Goal: Find specific page/section: Find specific page/section

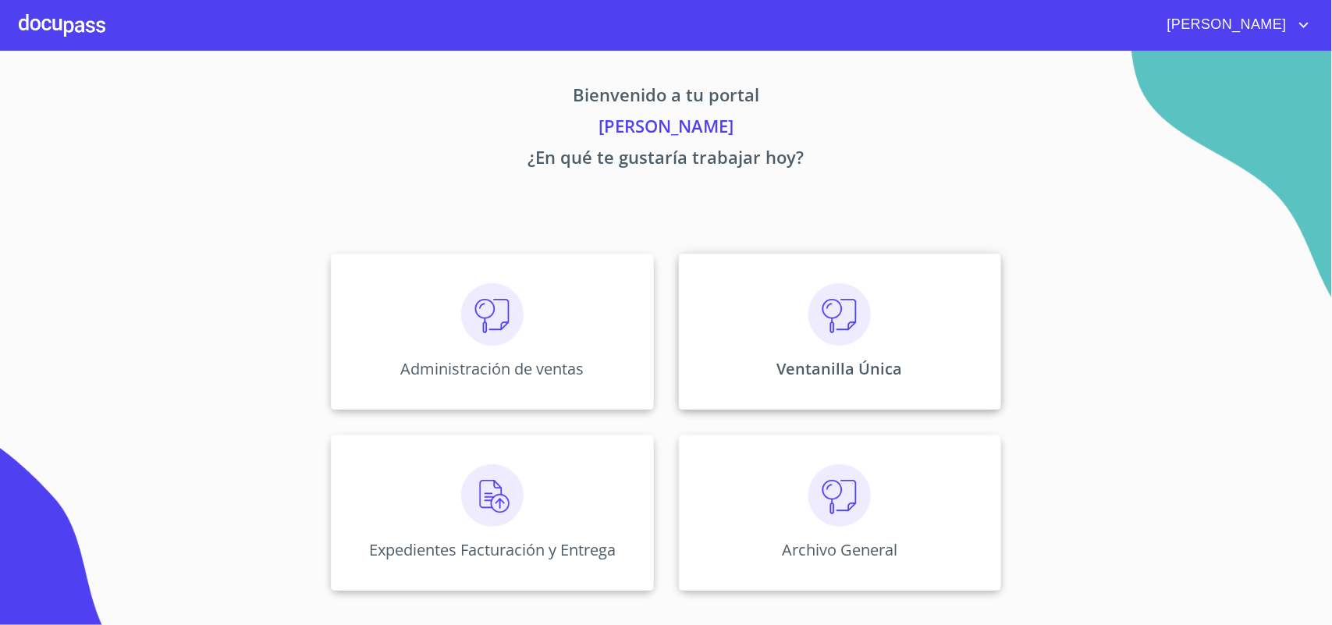
click at [878, 338] on div "Ventanilla Única" at bounding box center [840, 332] width 322 height 156
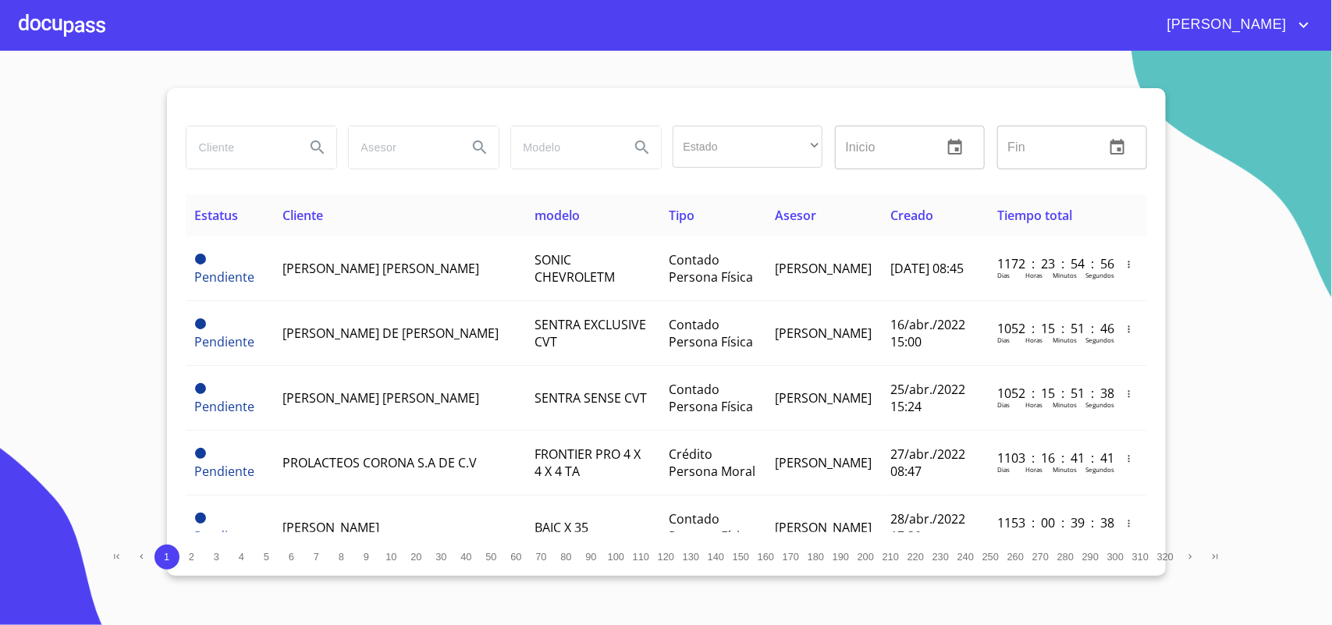
click at [246, 147] on input "search" at bounding box center [239, 147] width 106 height 42
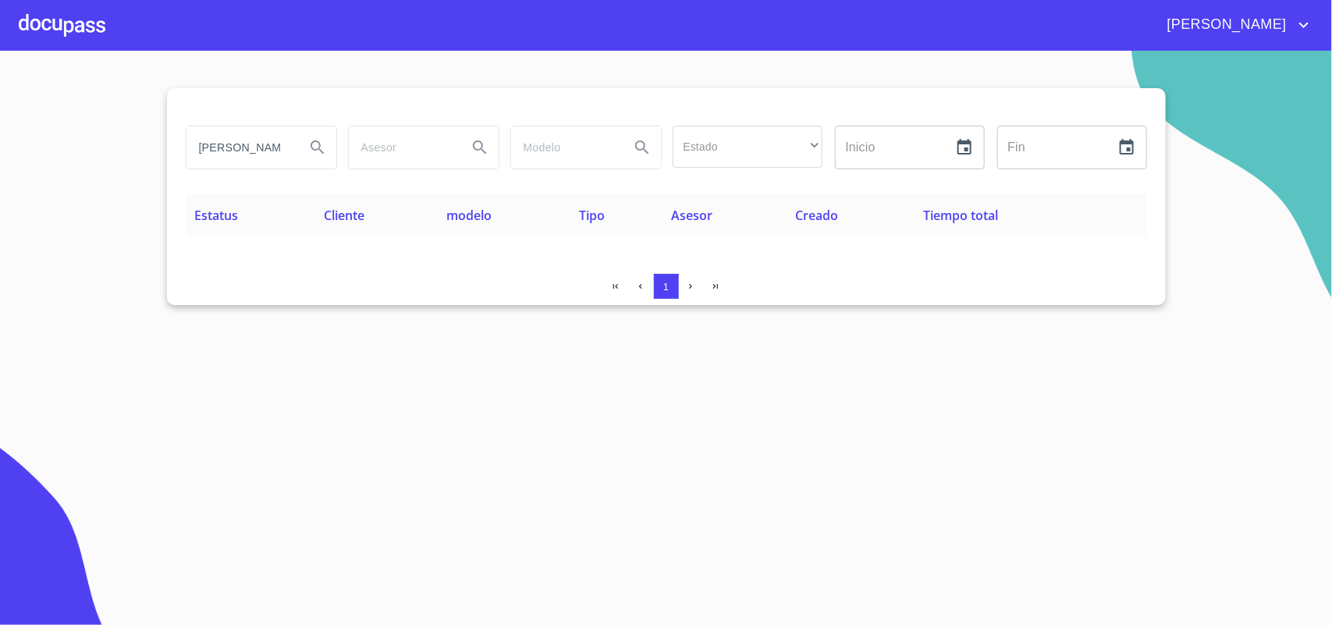
drag, startPoint x: 266, startPoint y: 152, endPoint x: 0, endPoint y: 154, distance: 266.0
click at [0, 154] on section "CUETO Estado ​ ​ Inicio ​ Fin ​ Estatus Cliente modelo Tipo Asesor Creado Tiemp…" at bounding box center [666, 338] width 1332 height 574
type input "O"
drag, startPoint x: 275, startPoint y: 152, endPoint x: 118, endPoint y: 151, distance: 157.6
click at [118, 151] on section "CESAR CUETO Estado ​ ​ Inicio ​ Fin ​ Estatus Cliente modelo Tipo Asesor Creado…" at bounding box center [666, 338] width 1332 height 574
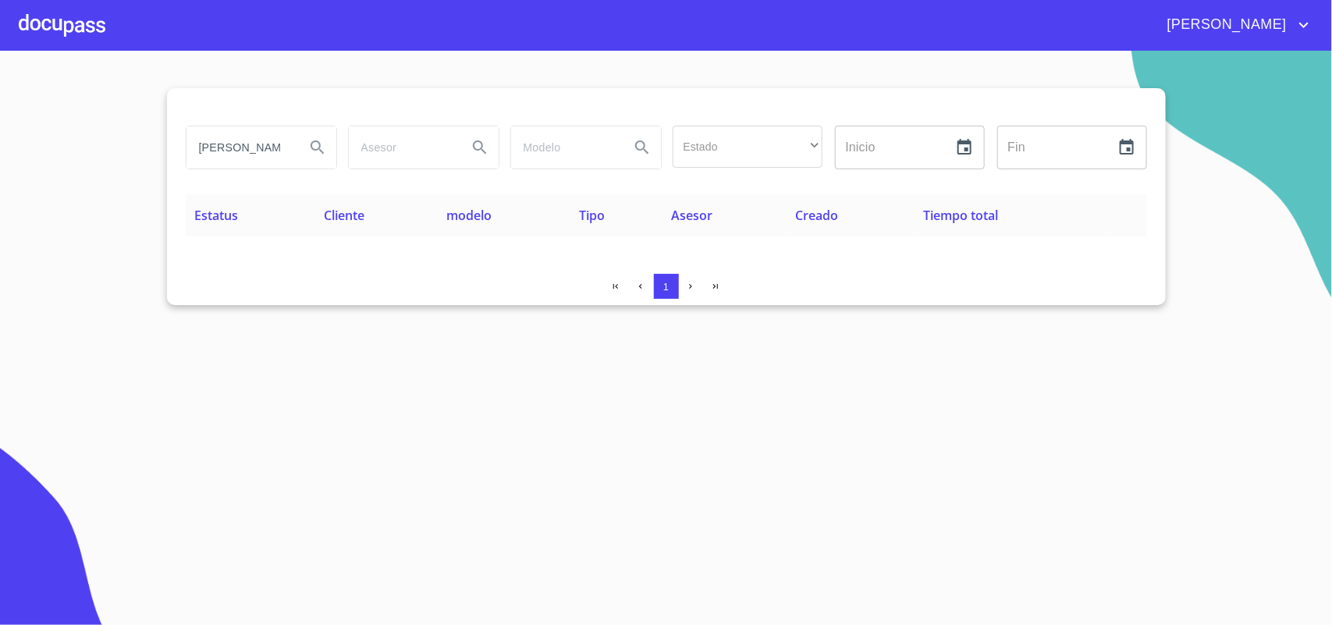
type input "O"
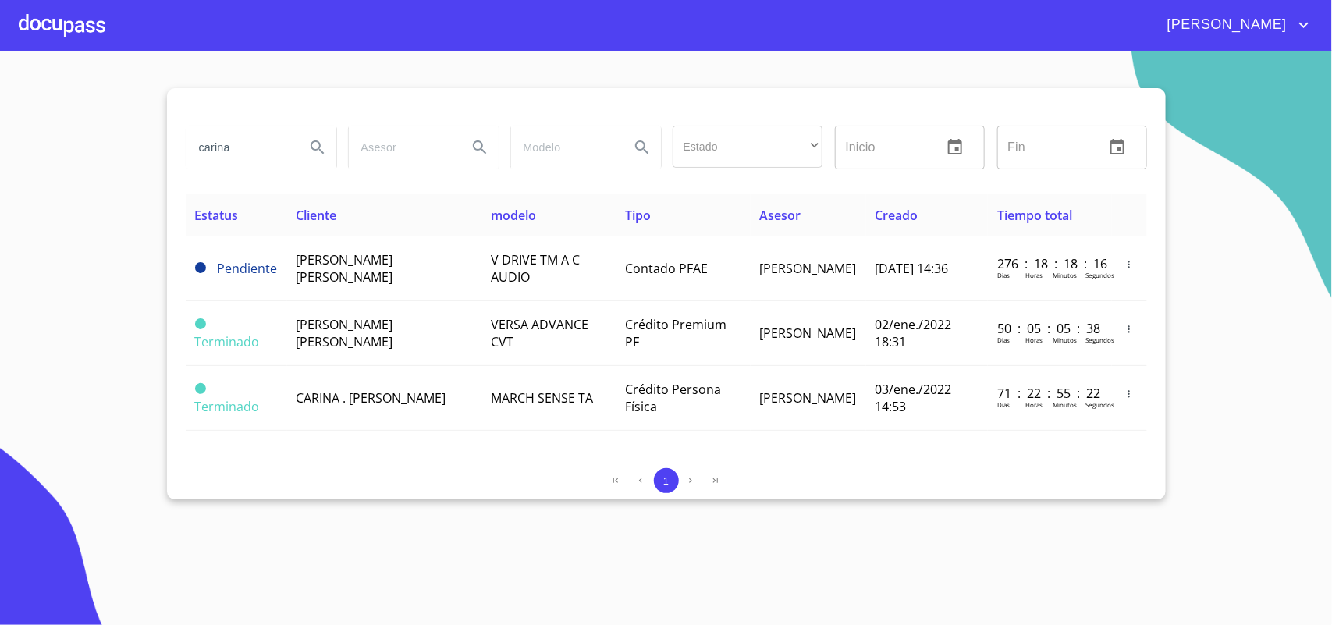
drag, startPoint x: 258, startPoint y: 139, endPoint x: 20, endPoint y: 108, distance: 240.0
click at [25, 108] on section "carina Estado ​ ​ Inicio ​ Fin ​ Estatus Cliente modelo Tipo Asesor Creado Tiem…" at bounding box center [666, 338] width 1332 height 574
type input "O"
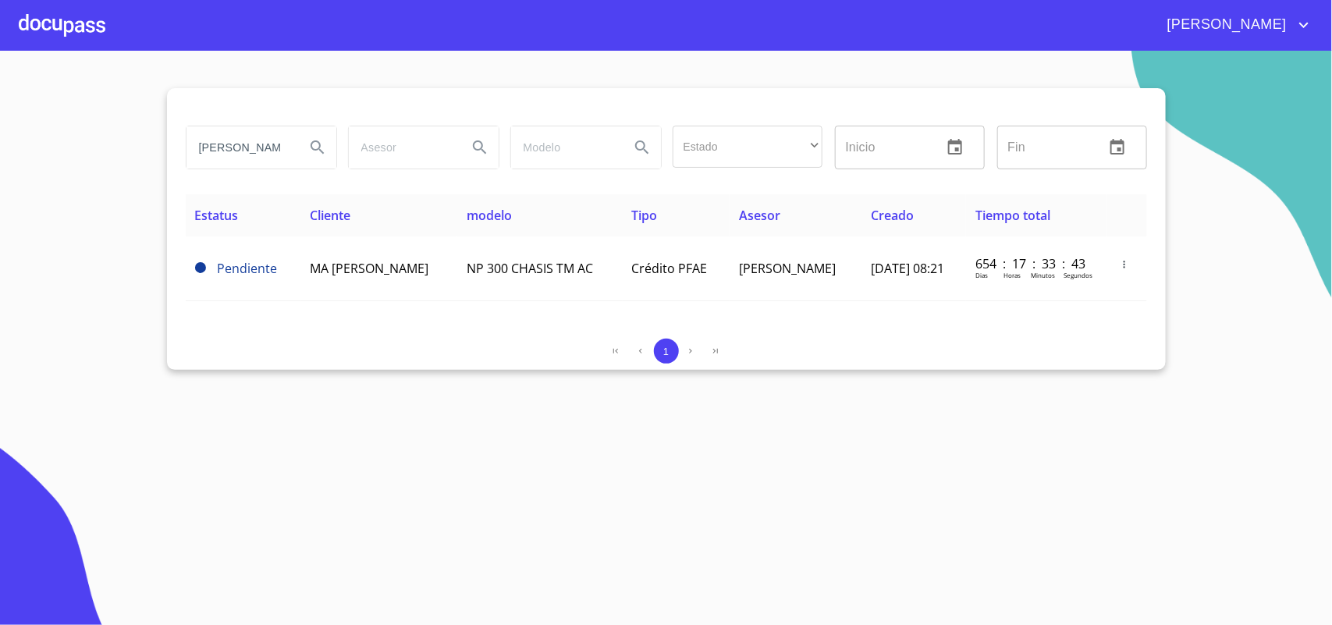
drag, startPoint x: 257, startPoint y: 148, endPoint x: 33, endPoint y: 129, distance: 225.4
click at [37, 129] on section "ROJERO Estado ​ ​ Inicio ​ Fin ​ Estatus Cliente modelo Tipo Asesor Creado Tiem…" at bounding box center [666, 338] width 1332 height 574
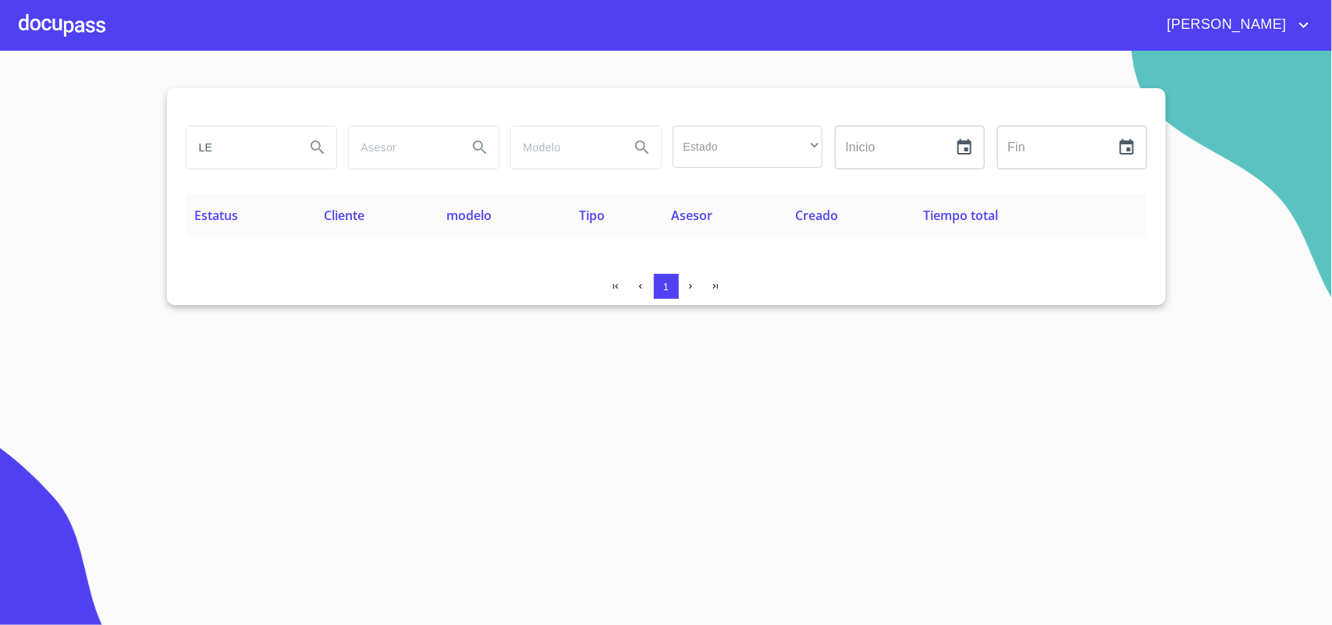
type input "L"
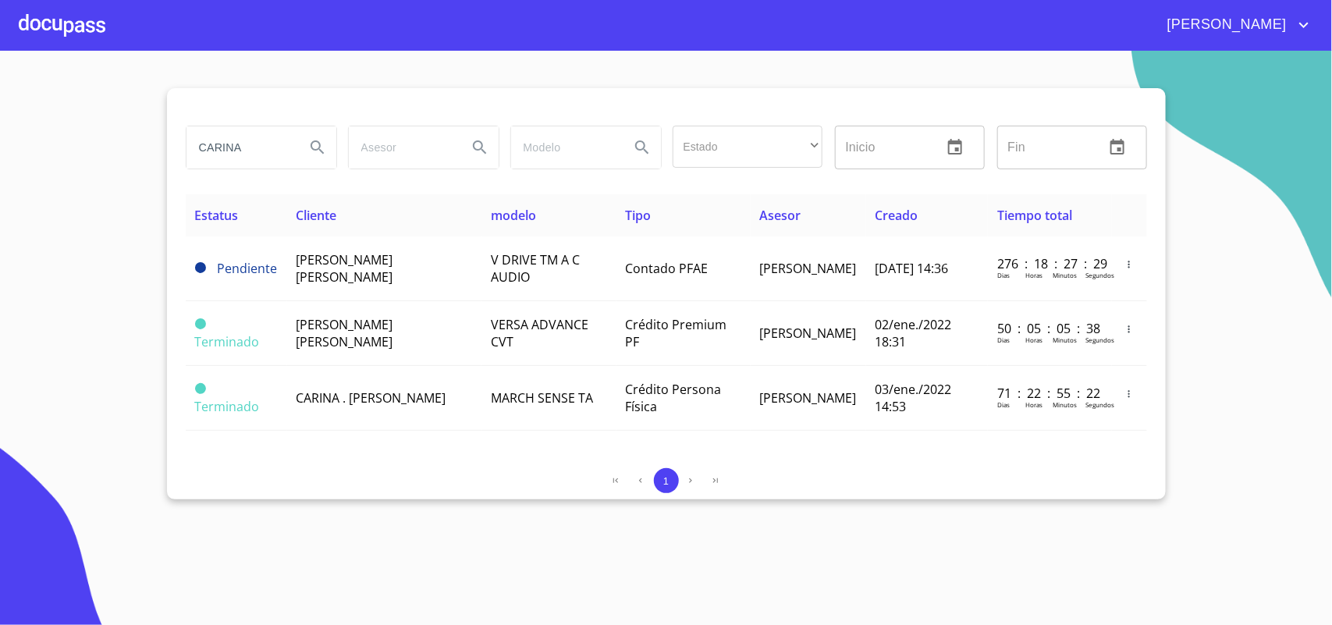
drag, startPoint x: 255, startPoint y: 152, endPoint x: 0, endPoint y: 114, distance: 257.9
click at [0, 114] on section "CARINA Estado ​ ​ Inicio ​ Fin ​ Estatus Cliente modelo Tipo Asesor Creado Tiem…" at bounding box center [666, 338] width 1332 height 574
type input "DE LA TORRE RAMIREZ"
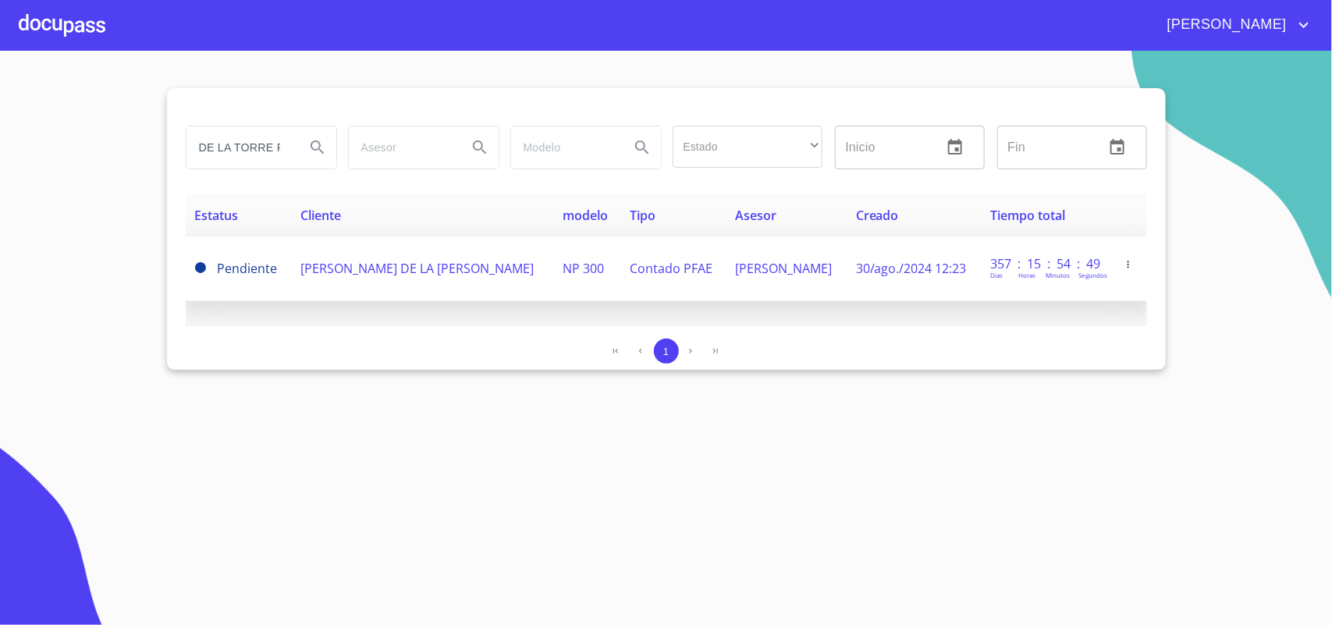
click at [422, 275] on span "ALFREDO DE LA TORRE RAMIREZ" at bounding box center [416, 268] width 233 height 17
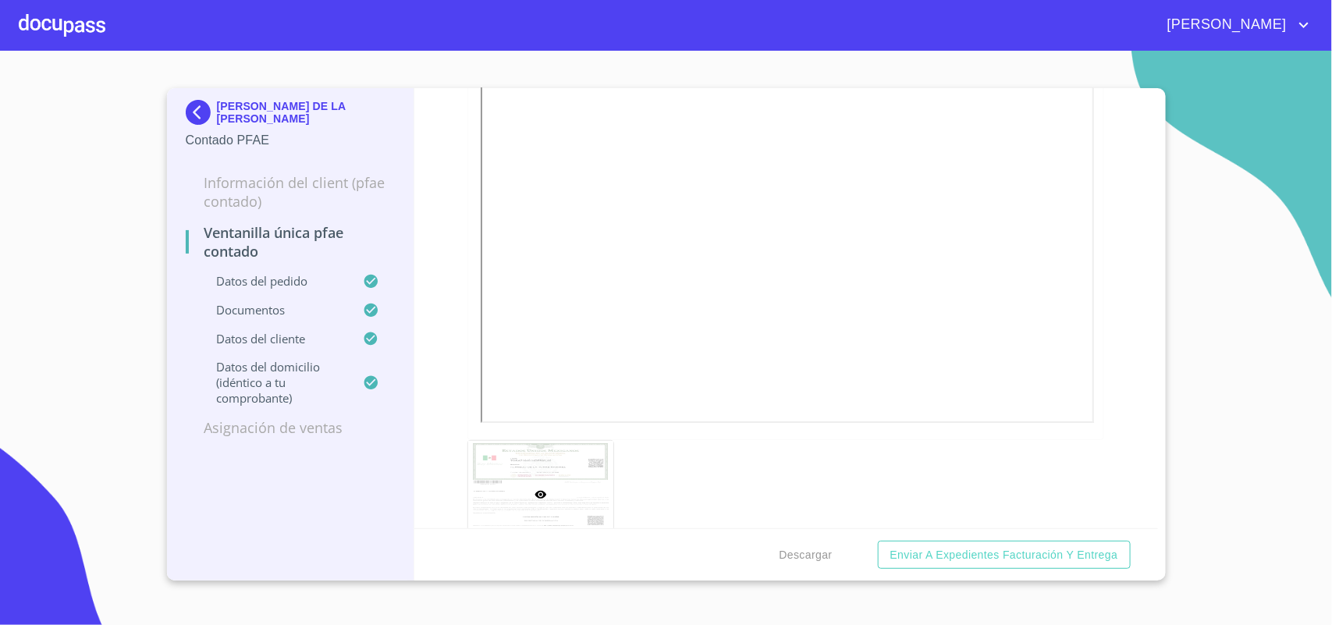
scroll to position [2340, 0]
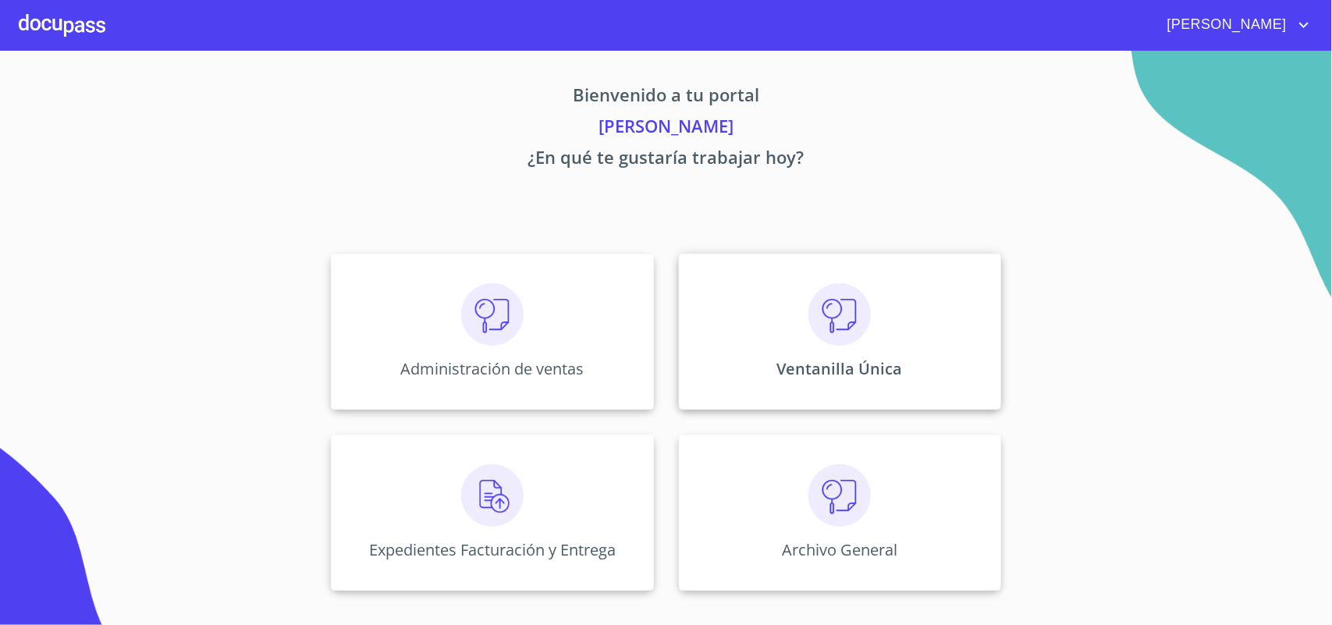
click at [825, 320] on img at bounding box center [839, 314] width 62 height 62
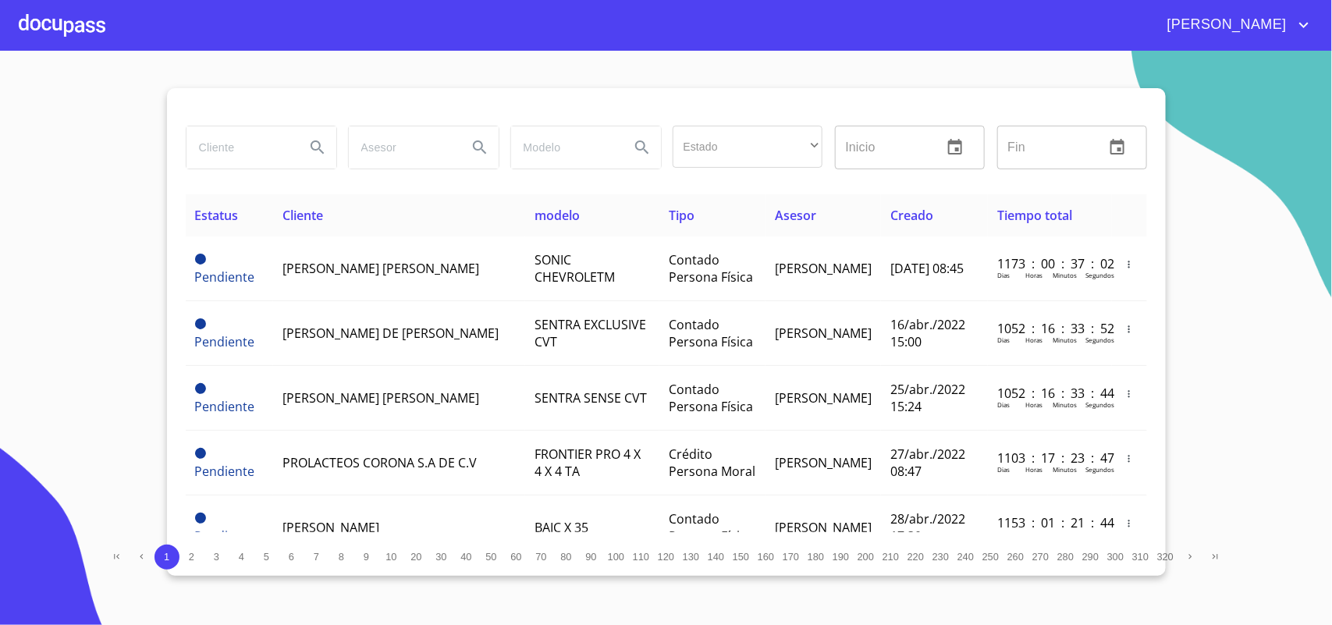
click at [290, 156] on input "search" at bounding box center [239, 147] width 106 height 42
type input "MARQUEZ YERENA"
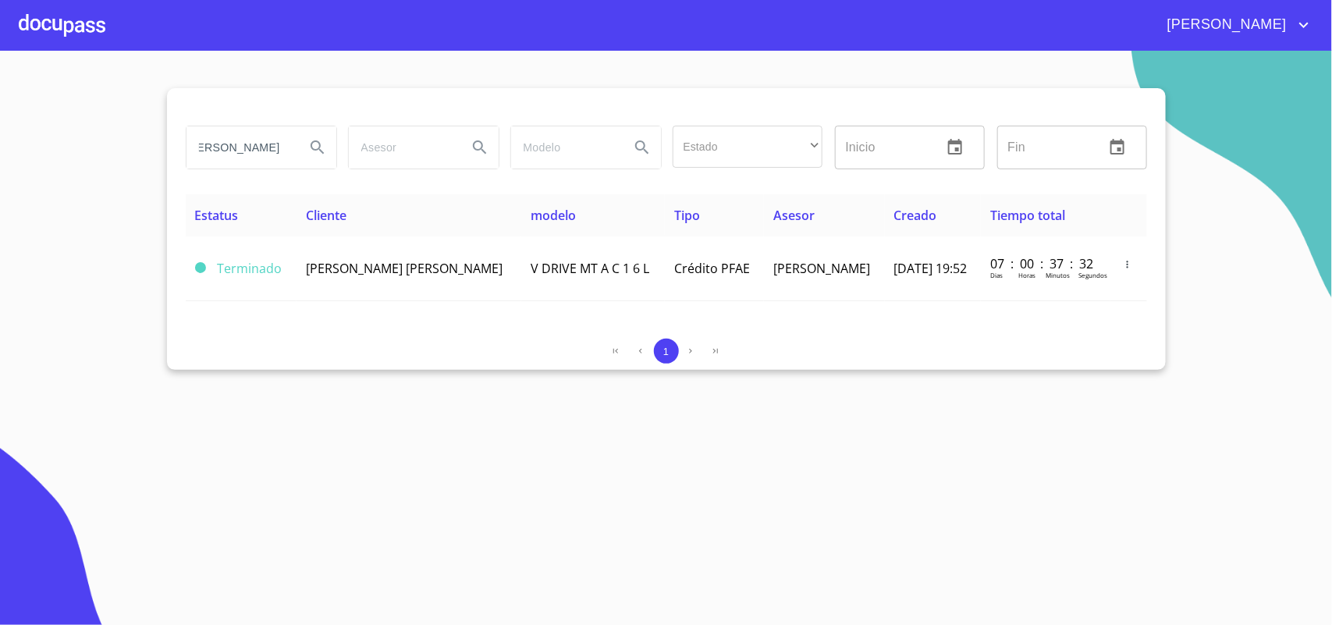
scroll to position [0, 0]
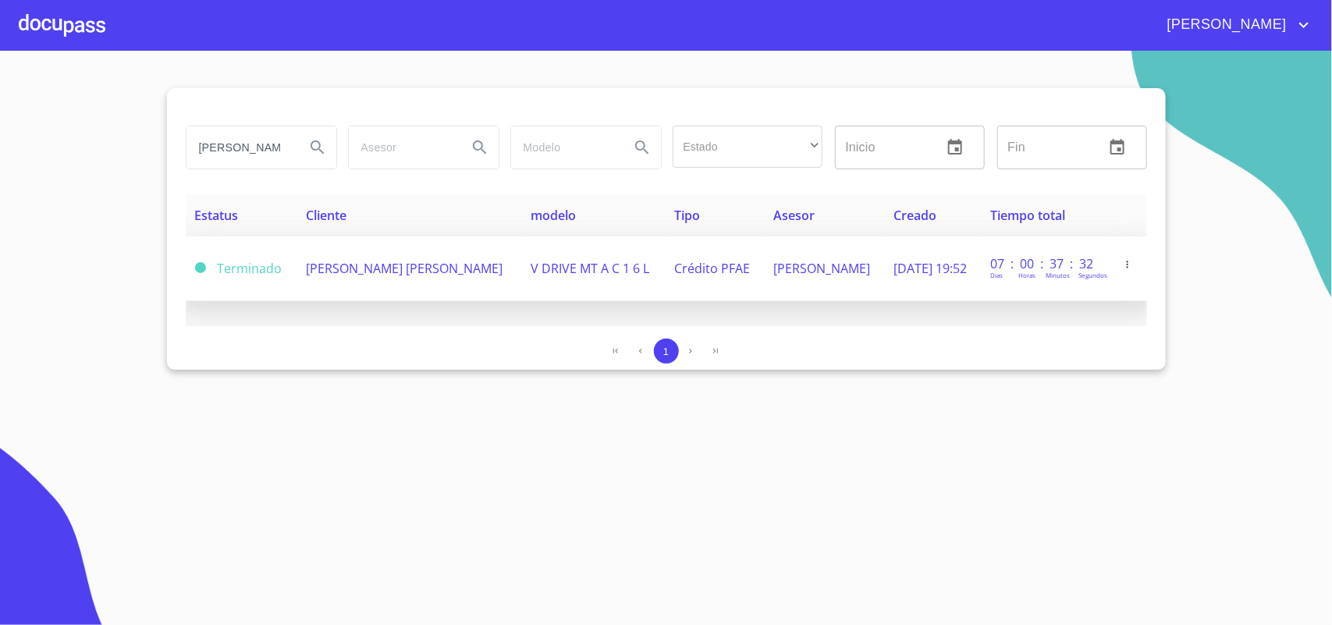
click at [367, 256] on td "JORGE ALBERTO MARQUEZ YERENA" at bounding box center [408, 268] width 225 height 65
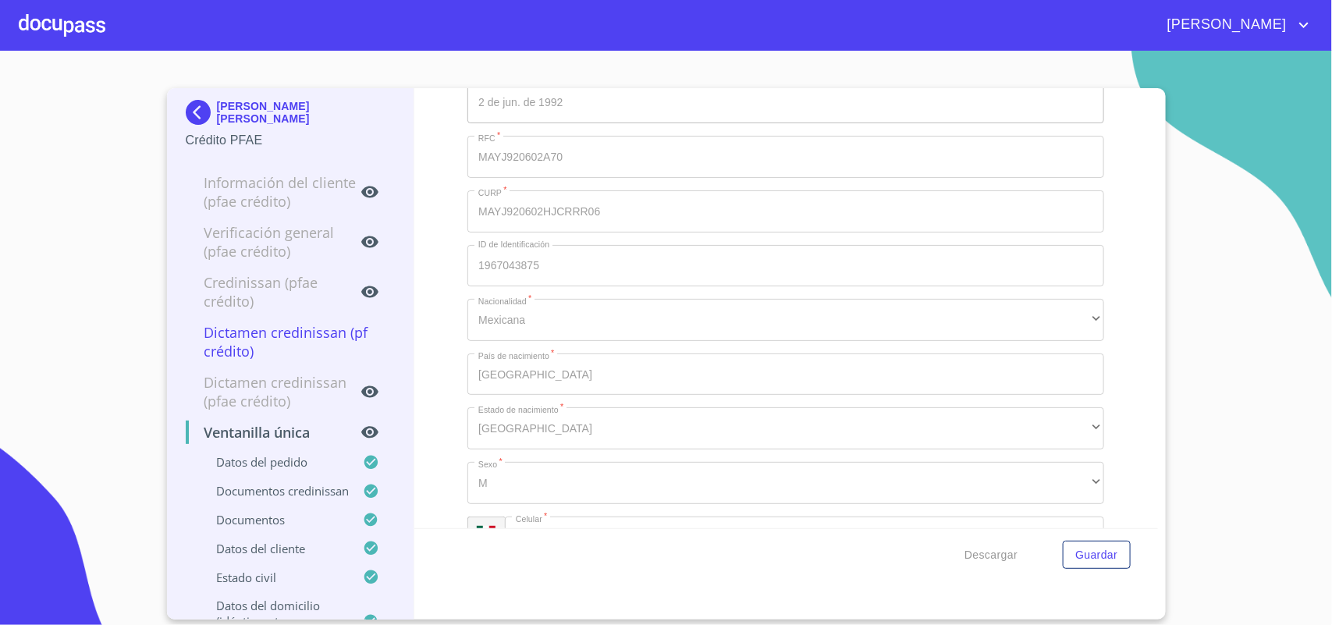
scroll to position [5460, 0]
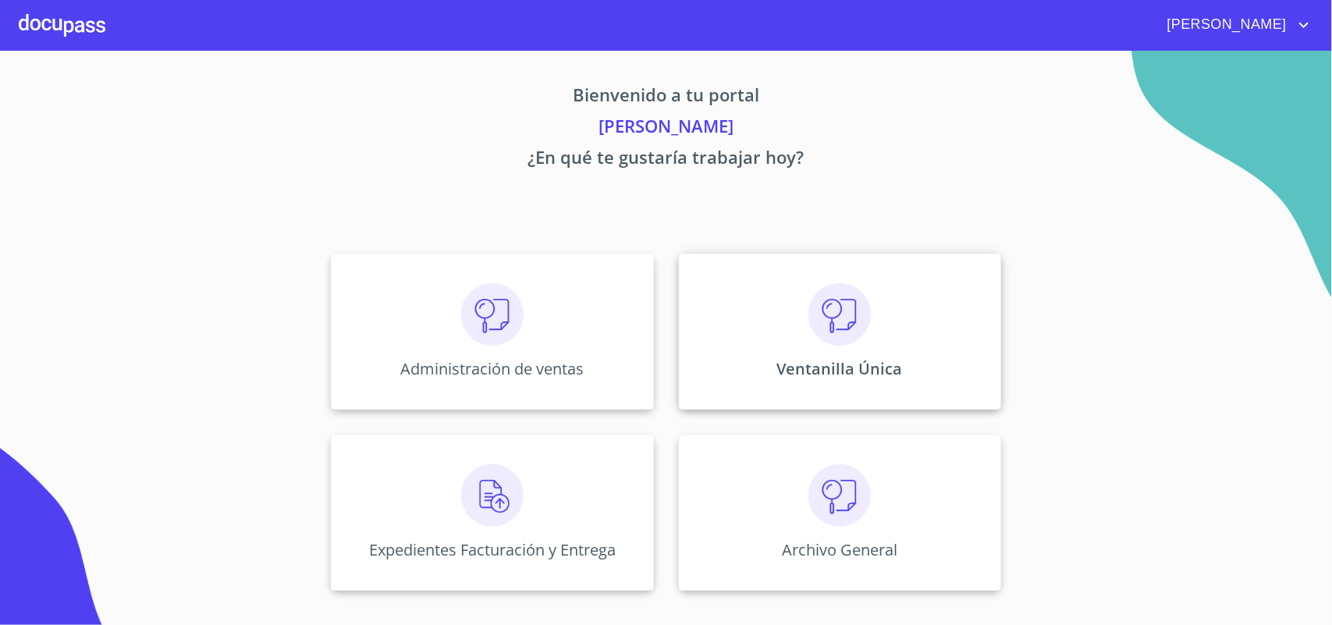
click at [854, 333] on img at bounding box center [839, 314] width 62 height 62
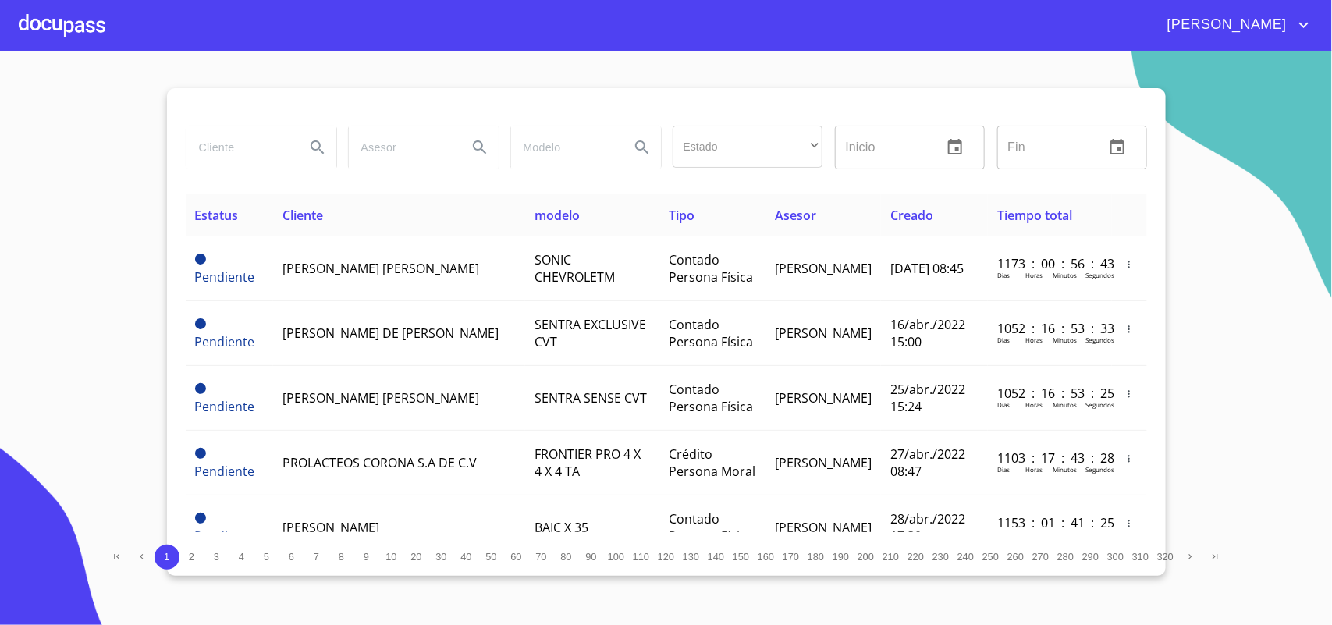
click at [261, 143] on input "search" at bounding box center [239, 147] width 106 height 42
type input "[PERSON_NAME]"
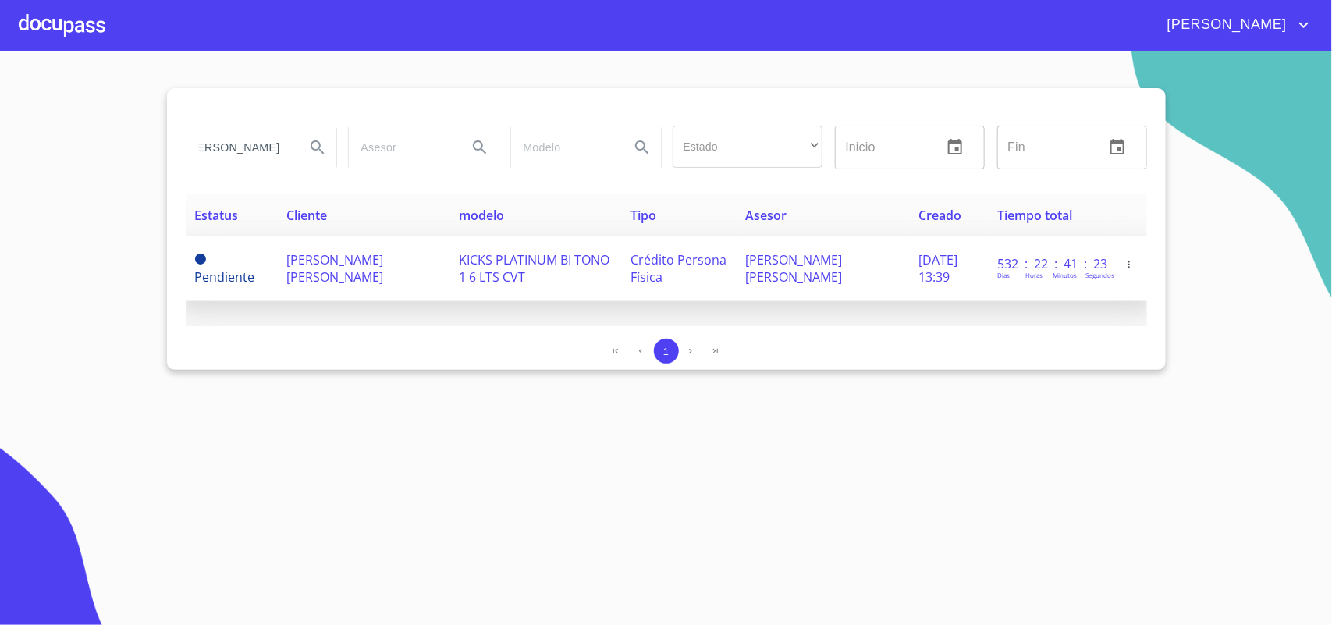
scroll to position [0, 0]
click at [332, 275] on span "[PERSON_NAME] [PERSON_NAME]" at bounding box center [334, 268] width 97 height 34
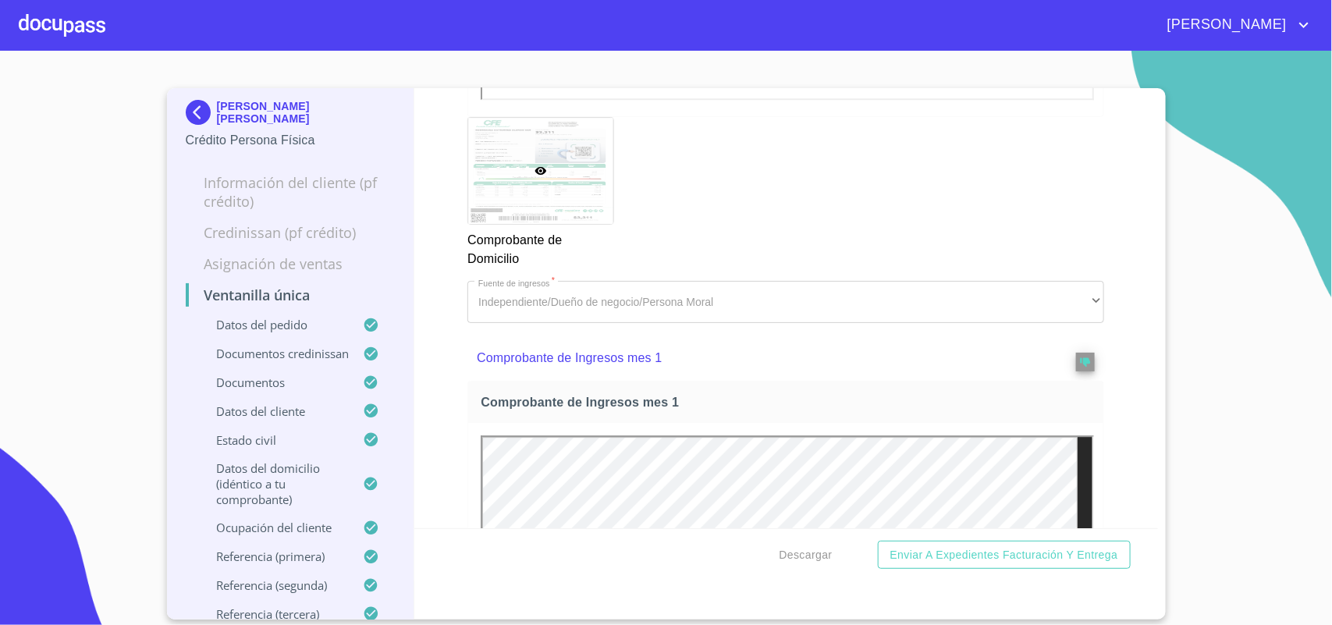
scroll to position [1755, 0]
